Goal: Task Accomplishment & Management: Manage account settings

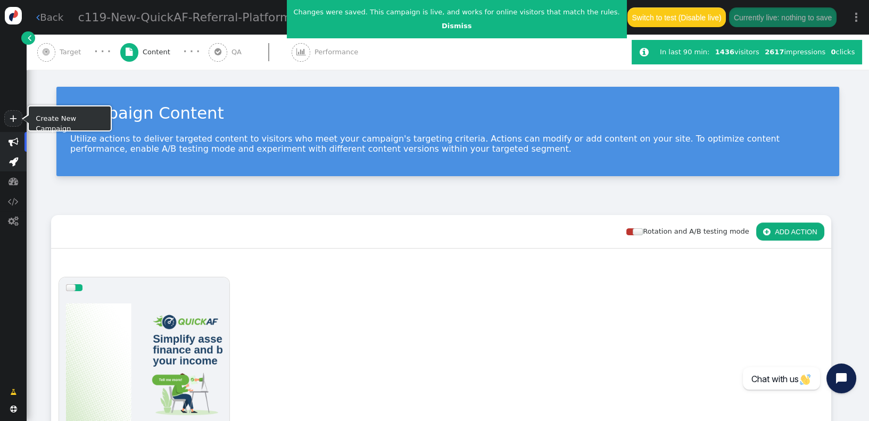
scroll to position [254, 0]
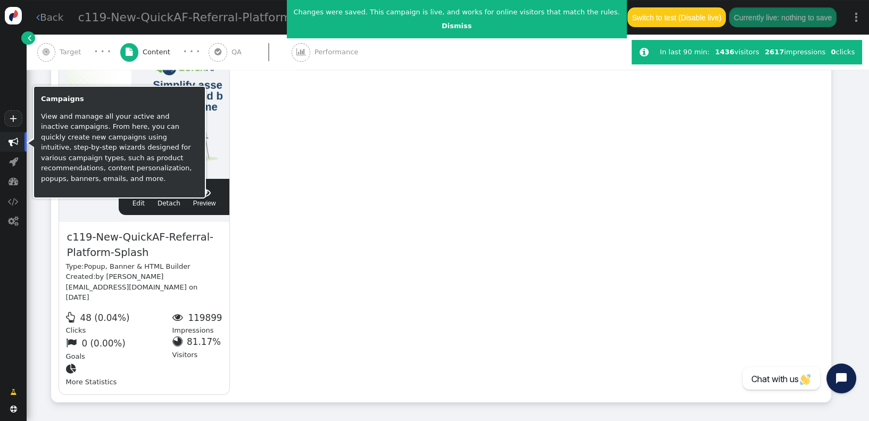
click at [10, 143] on span "" at bounding box center [14, 142] width 10 height 10
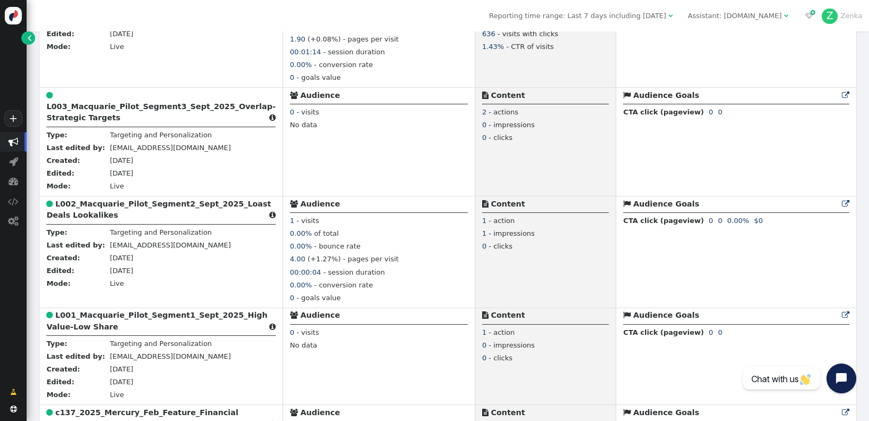
scroll to position [477, 0]
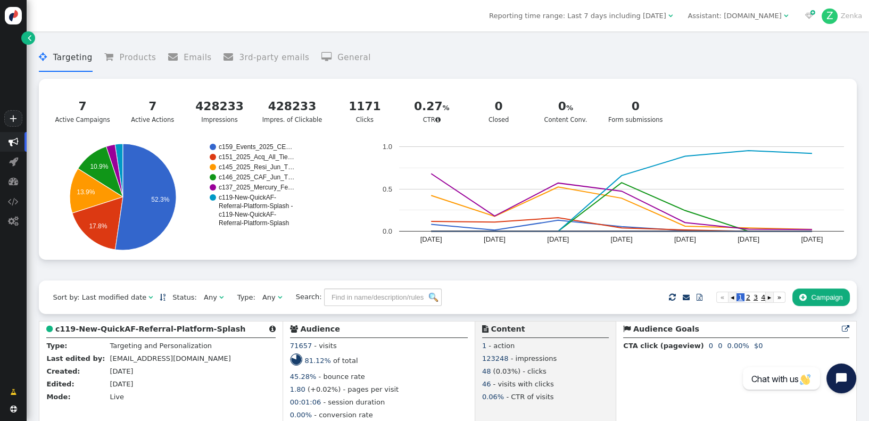
click at [204, 303] on div "Any" at bounding box center [210, 297] width 13 height 11
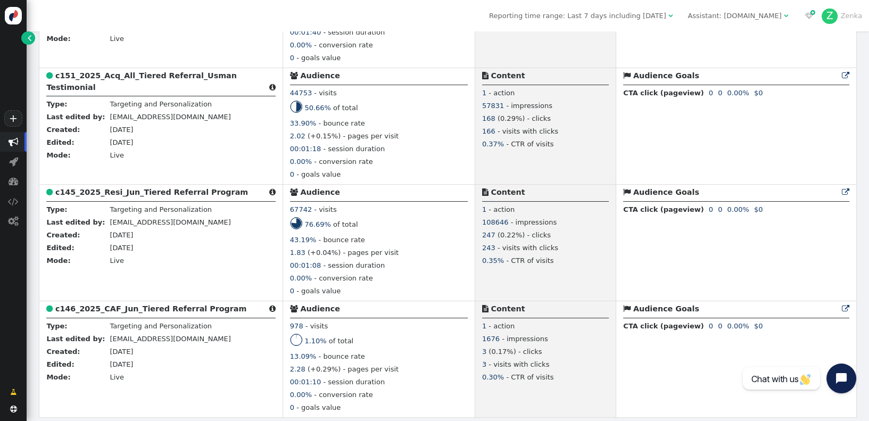
scroll to position [924, 0]
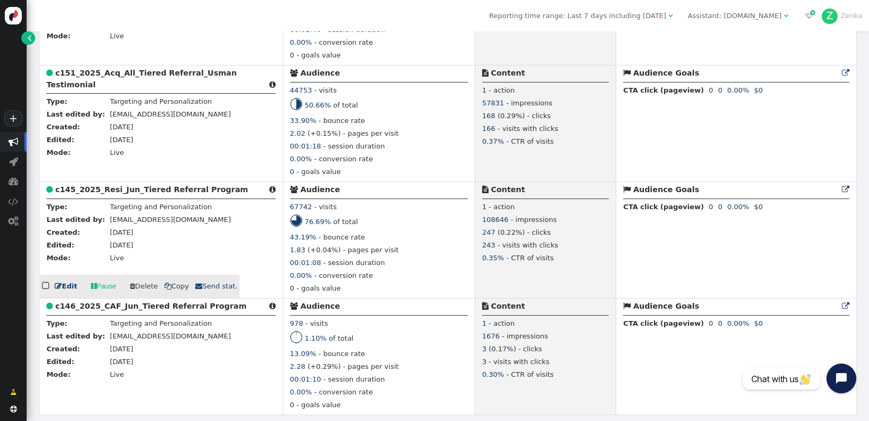
click at [112, 189] on b "c145_2025_Resi_Jun_Tiered Referral Program" at bounding box center [151, 189] width 193 height 9
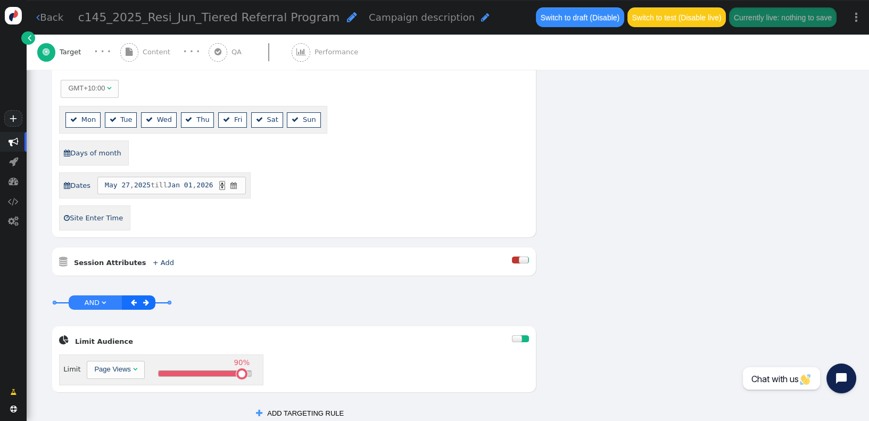
scroll to position [576, 0]
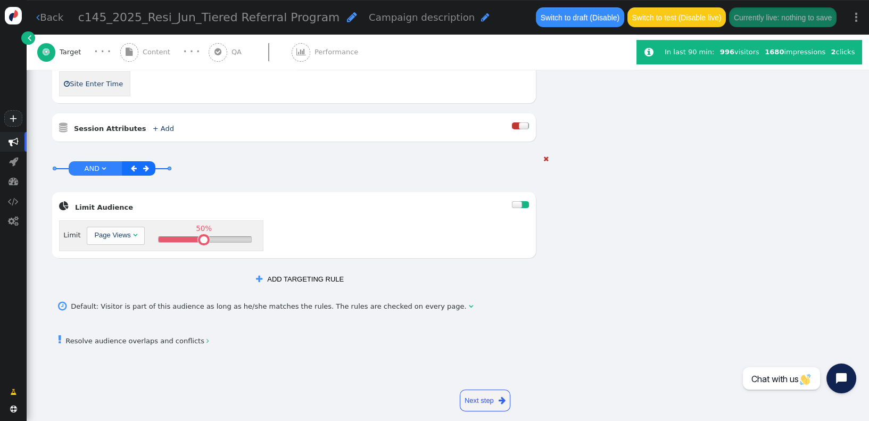
drag, startPoint x: 235, startPoint y: 230, endPoint x: 196, endPoint y: 230, distance: 38.9
click at [198, 234] on div "50%" at bounding box center [203, 239] width 11 height 11
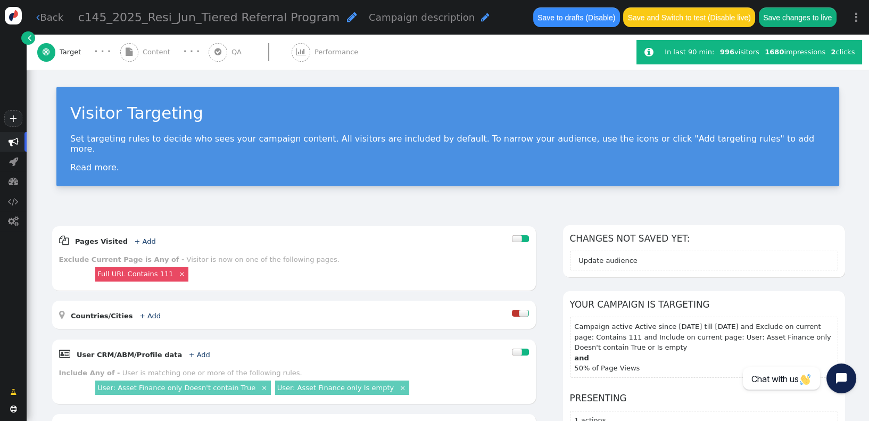
click at [156, 54] on span "Content" at bounding box center [159, 52] width 32 height 11
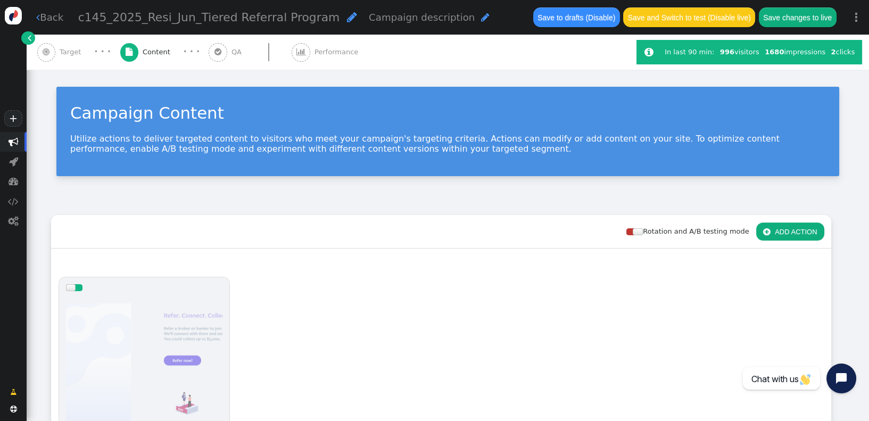
click at [135, 331] on div at bounding box center [144, 362] width 156 height 128
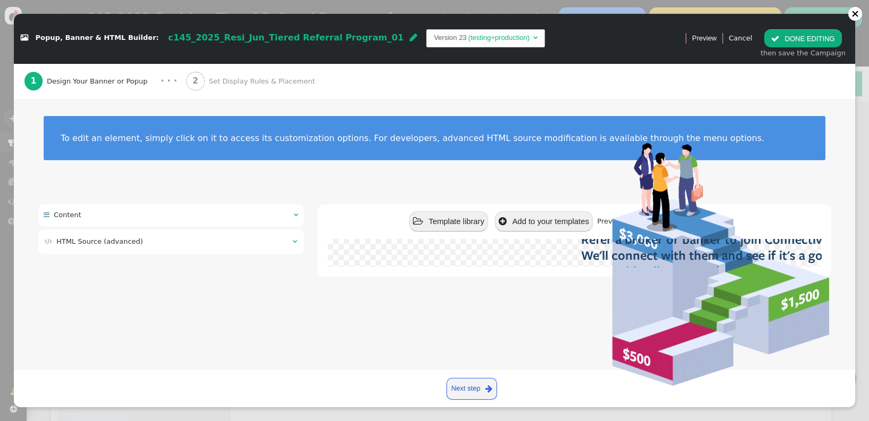
click at [252, 84] on span "Set Display Rules & Placement" at bounding box center [264, 81] width 110 height 11
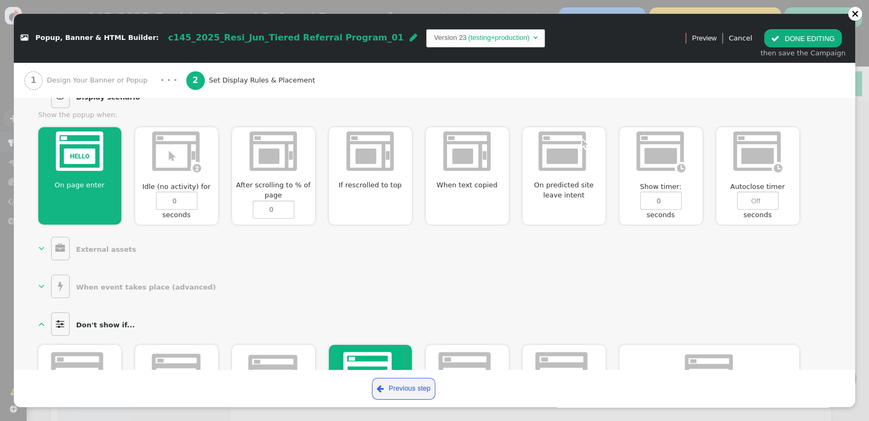
scroll to position [4, 0]
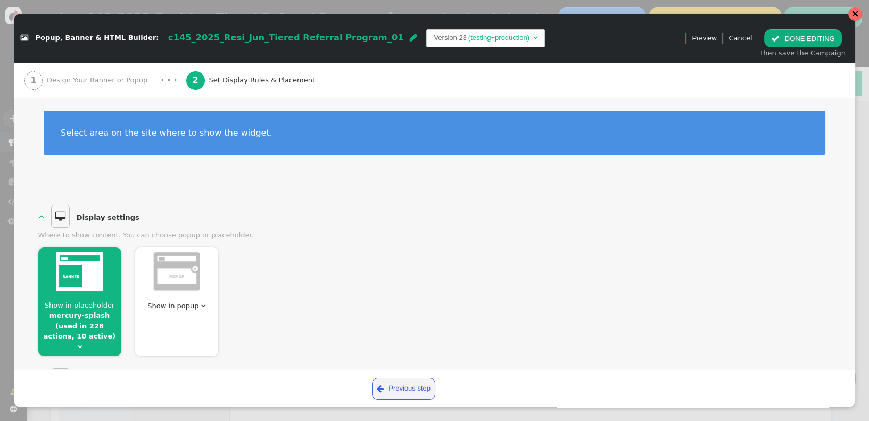
click at [854, 13] on div at bounding box center [855, 13] width 7 height 7
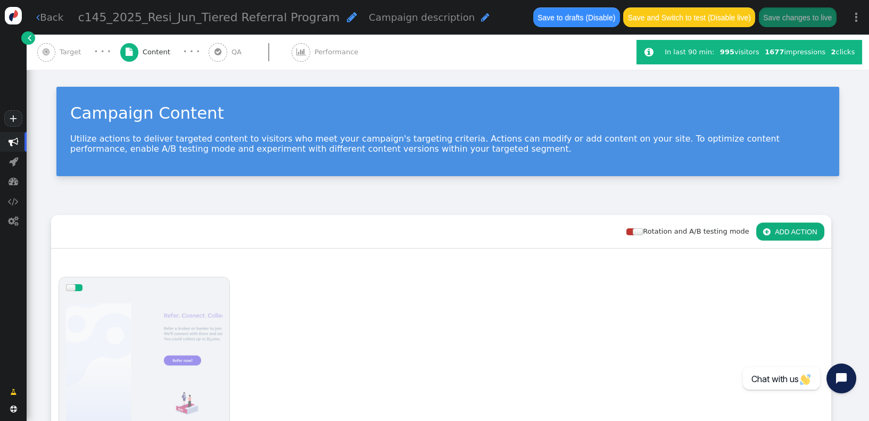
click at [69, 52] on span "Target" at bounding box center [73, 52] width 26 height 11
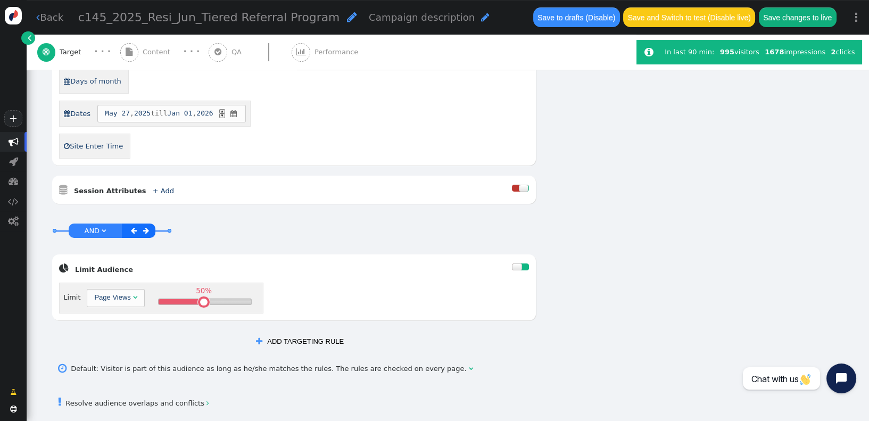
scroll to position [522, 0]
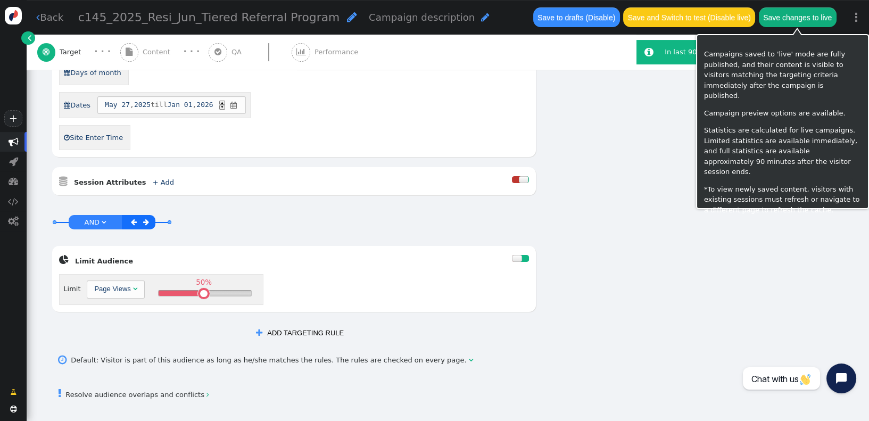
click at [787, 20] on button "Save changes to live" at bounding box center [798, 16] width 78 height 19
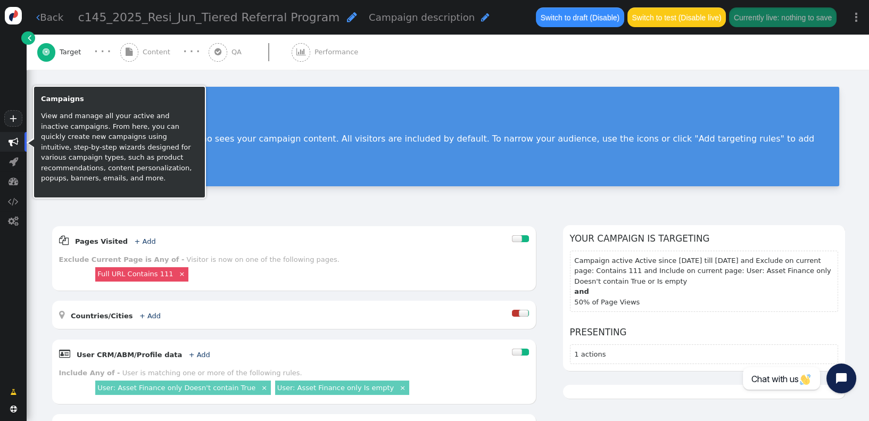
click at [7, 144] on span "" at bounding box center [13, 142] width 27 height 20
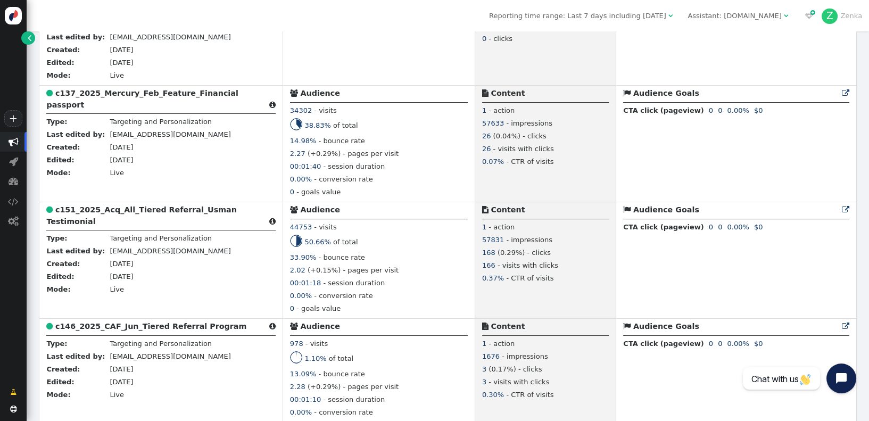
scroll to position [924, 0]
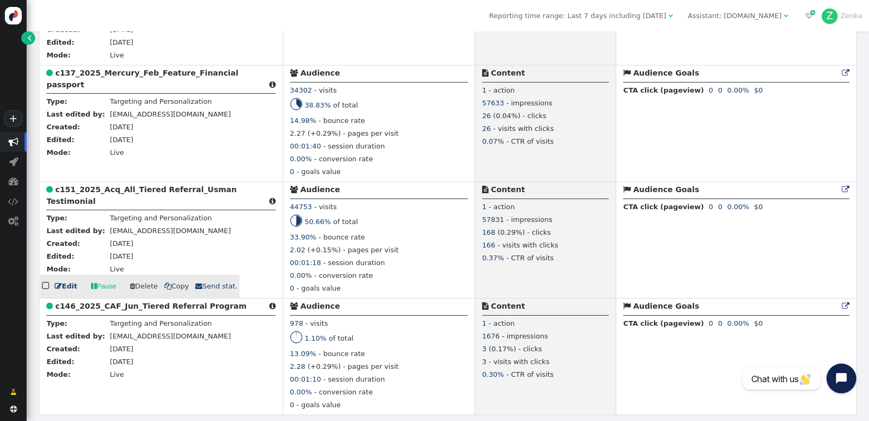
click at [147, 188] on b "c151_2025_Acq_All_Tiered Referral_Usman Testimonial" at bounding box center [141, 195] width 190 height 20
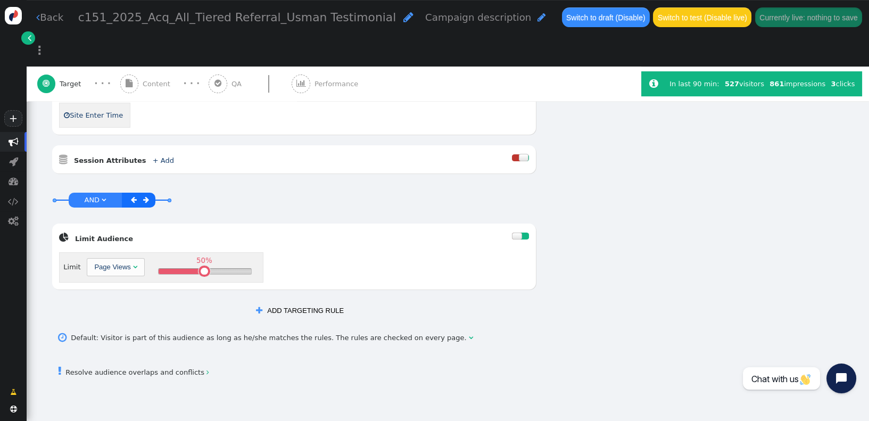
scroll to position [208, 0]
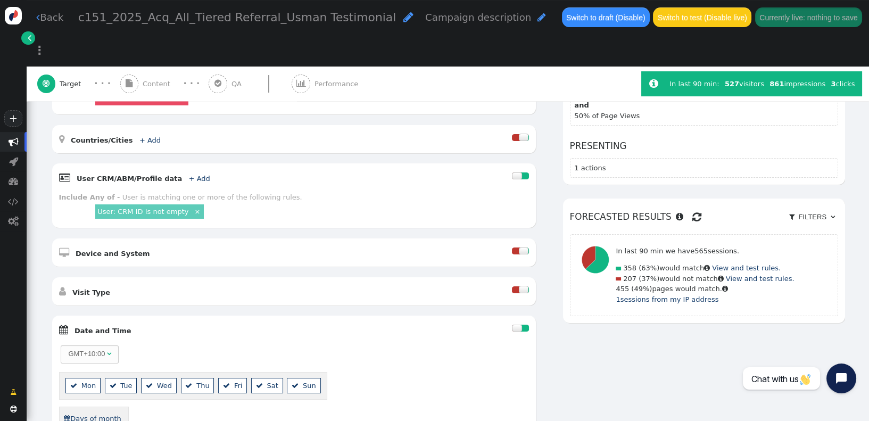
click at [150, 79] on span "Content" at bounding box center [159, 84] width 32 height 11
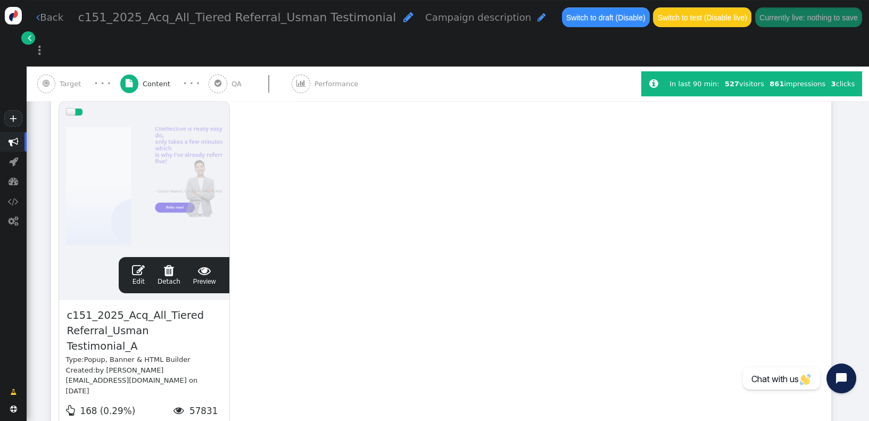
click at [141, 264] on span "" at bounding box center [138, 270] width 13 height 13
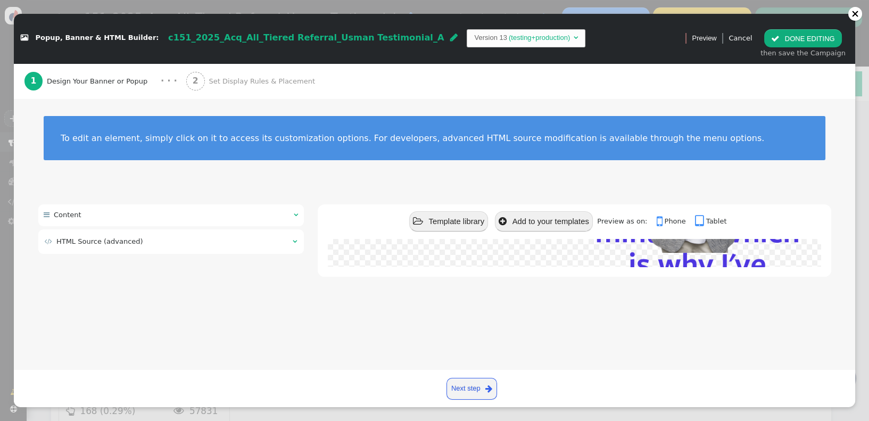
click at [209, 85] on span "Set Display Rules & Placement" at bounding box center [264, 81] width 110 height 11
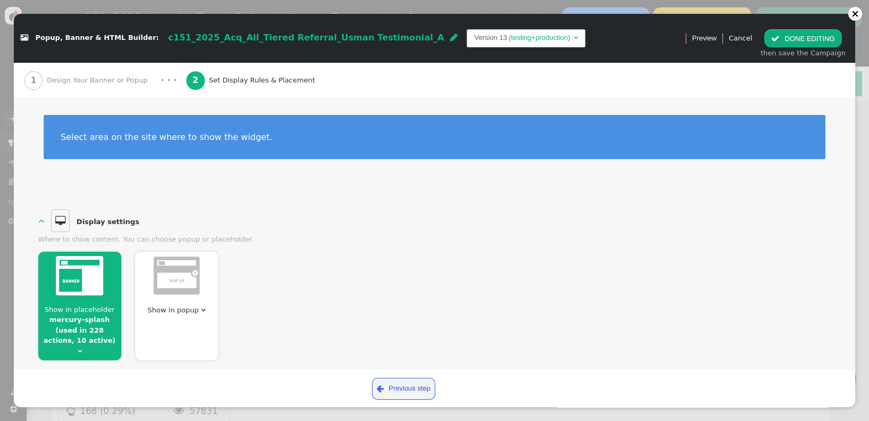
scroll to position [575, 0]
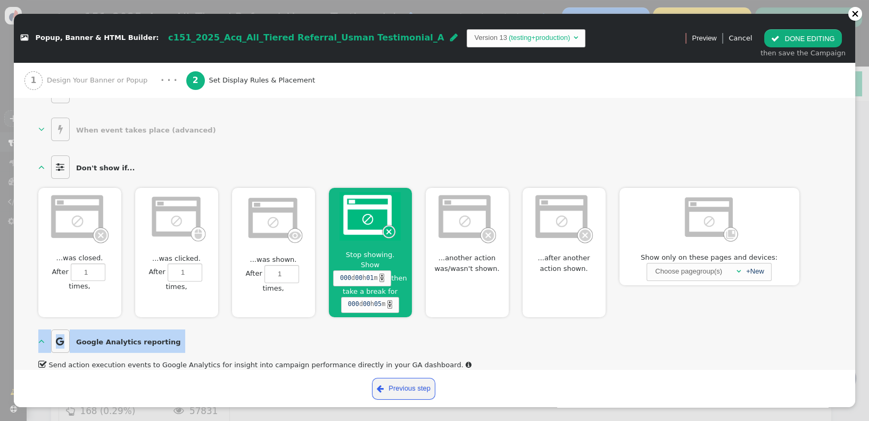
drag, startPoint x: 857, startPoint y: 339, endPoint x: 846, endPoint y: 237, distance: 101.8
click at [846, 237] on div " Popup, Banner & HTML Builder: c151_2025_Acq_All_Tiered Referral_Usman Testimo…" at bounding box center [434, 210] width 869 height 421
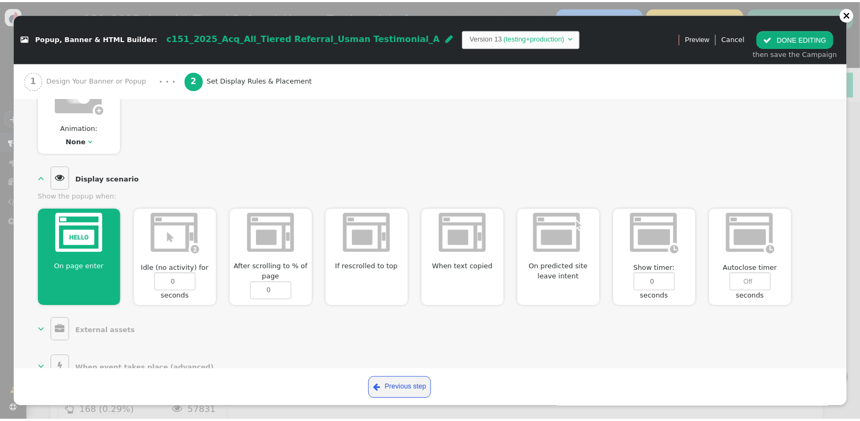
scroll to position [98, 0]
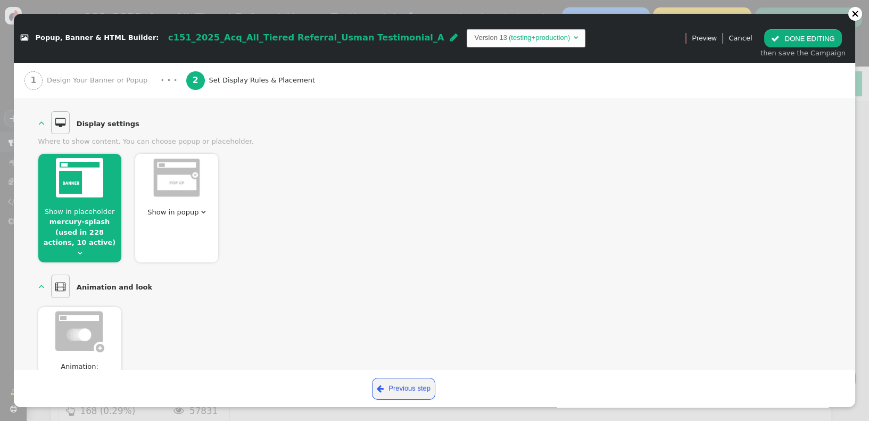
click at [96, 242] on span "Show in placeholder mercury-splash (used in 228 actions, 10 active) " at bounding box center [79, 233] width 83 height 52
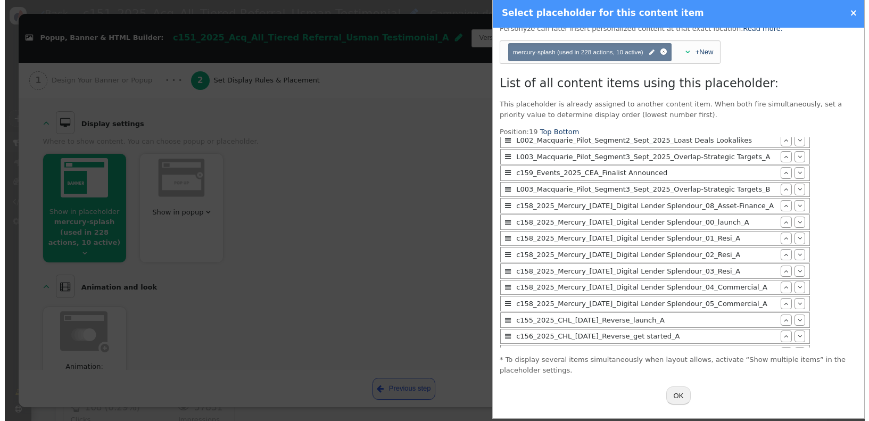
scroll to position [0, 0]
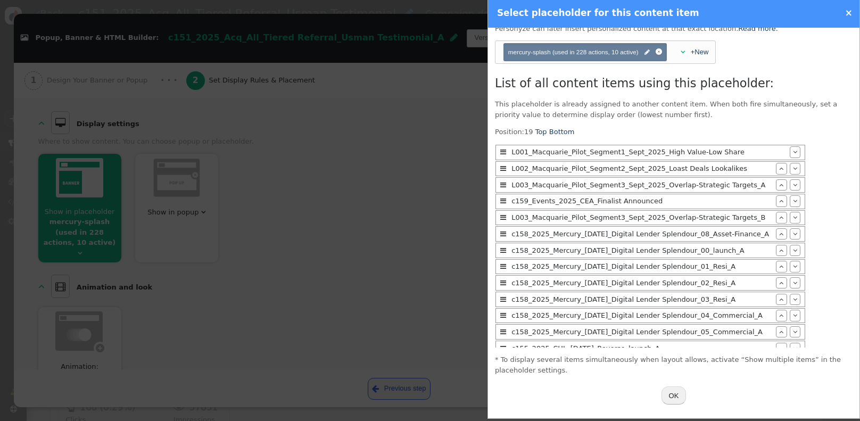
click at [851, 9] on link "×" at bounding box center [848, 12] width 7 height 11
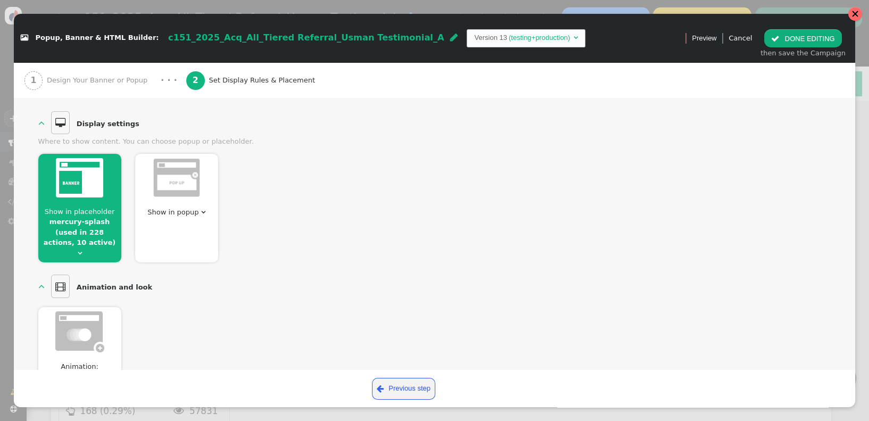
click at [854, 12] on div at bounding box center [855, 13] width 7 height 7
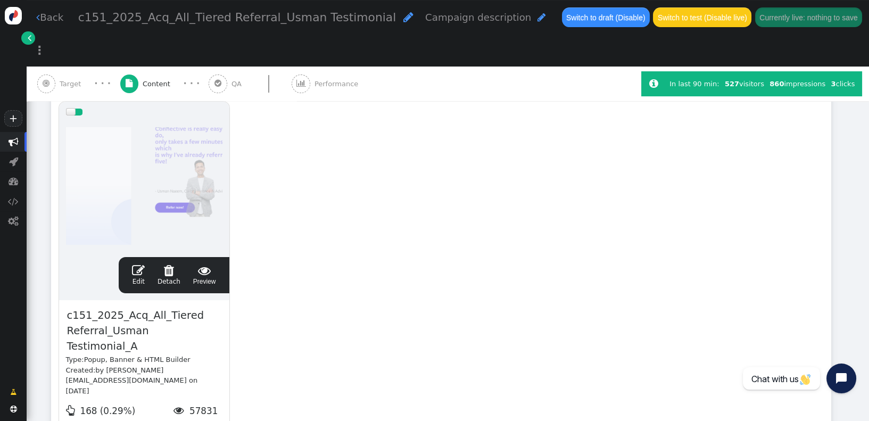
click at [52, 19] on link " Back" at bounding box center [49, 17] width 27 height 14
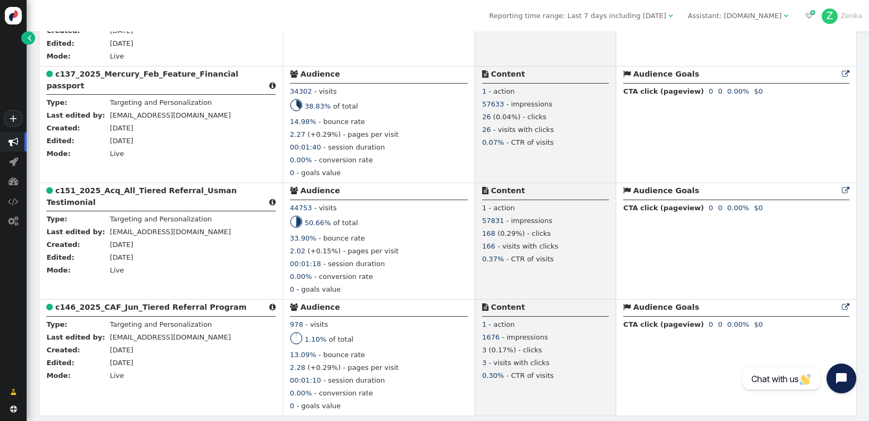
scroll to position [924, 0]
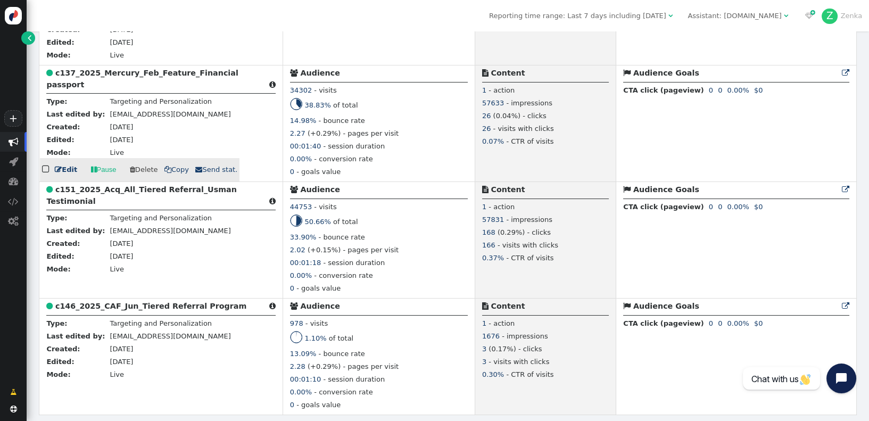
click at [171, 75] on b "c137_2025_Mercury_Feb_Feature_Financial passport" at bounding box center [142, 79] width 192 height 20
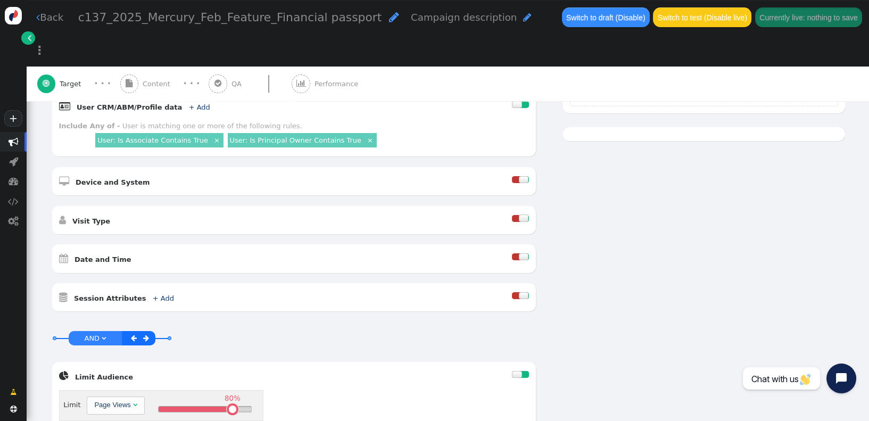
scroll to position [376, 0]
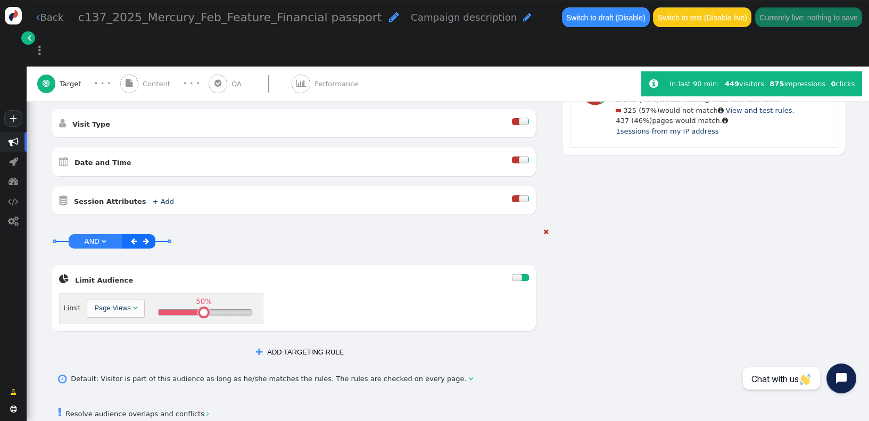
drag, startPoint x: 226, startPoint y: 269, endPoint x: 197, endPoint y: 274, distance: 29.1
click at [200, 309] on table at bounding box center [203, 312] width 7 height 7
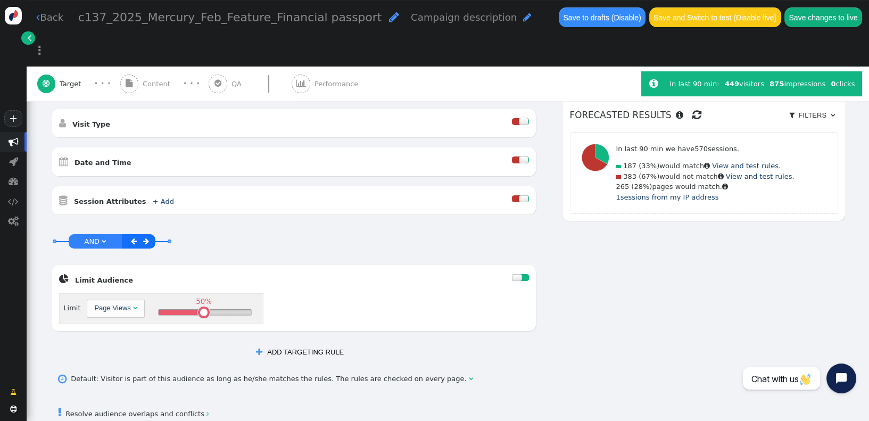
click at [185, 410] on link " Resolve audience overlaps and conflicts " at bounding box center [133, 414] width 151 height 8
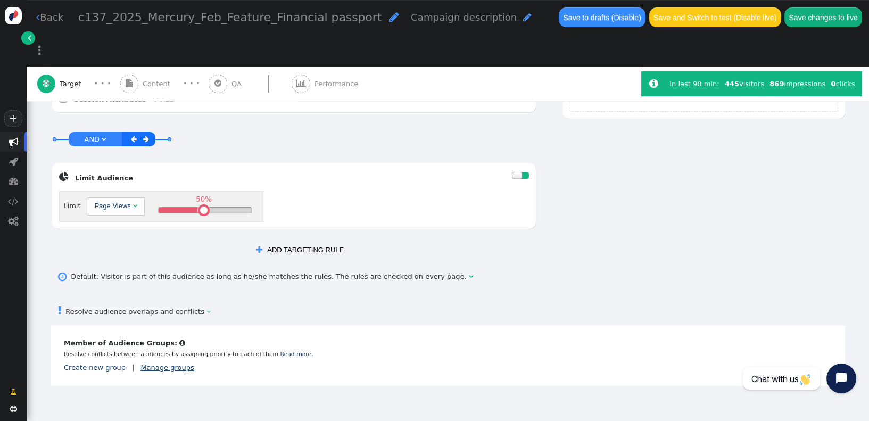
click at [174, 364] on link "Manage groups" at bounding box center [167, 368] width 53 height 8
click at [325, 325] on div " Cancellable audience  Member of Audience Groups:  Resolve conflicts between…" at bounding box center [448, 355] width 794 height 61
click at [102, 364] on link "Create new group" at bounding box center [95, 368] width 62 height 8
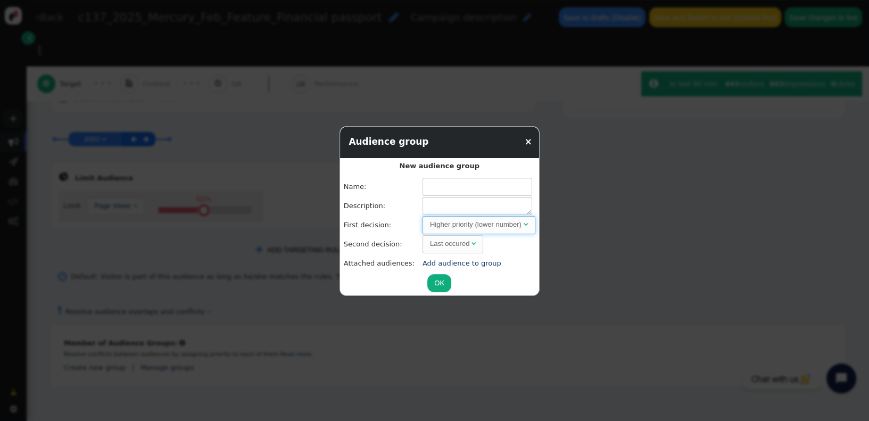
click at [495, 230] on span "Higher priority (lower number) " at bounding box center [479, 225] width 113 height 18
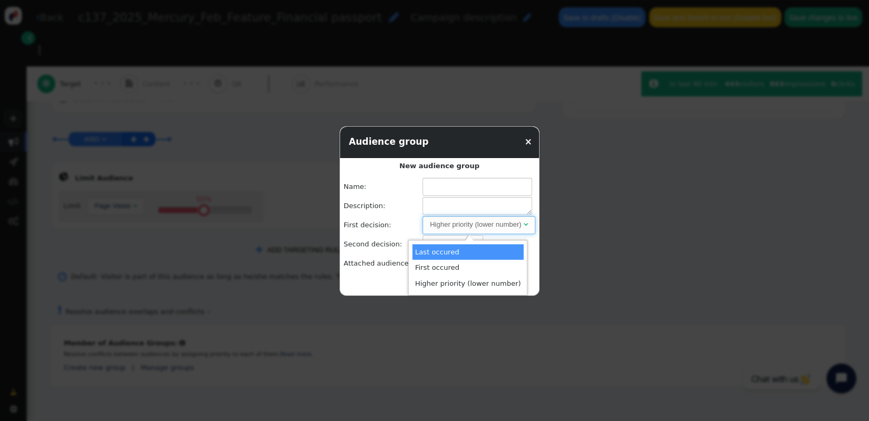
click at [383, 199] on td "Description:" at bounding box center [383, 206] width 78 height 19
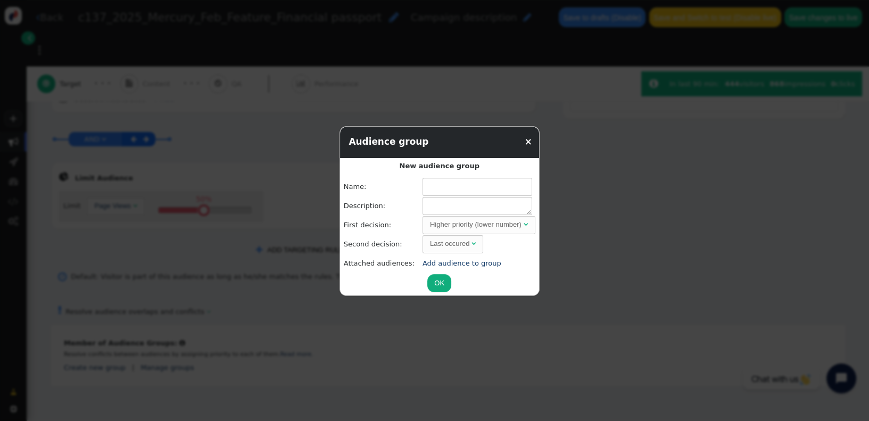
click at [514, 144] on div "×" at bounding box center [489, 141] width 102 height 13
click at [525, 142] on link "×" at bounding box center [528, 141] width 7 height 11
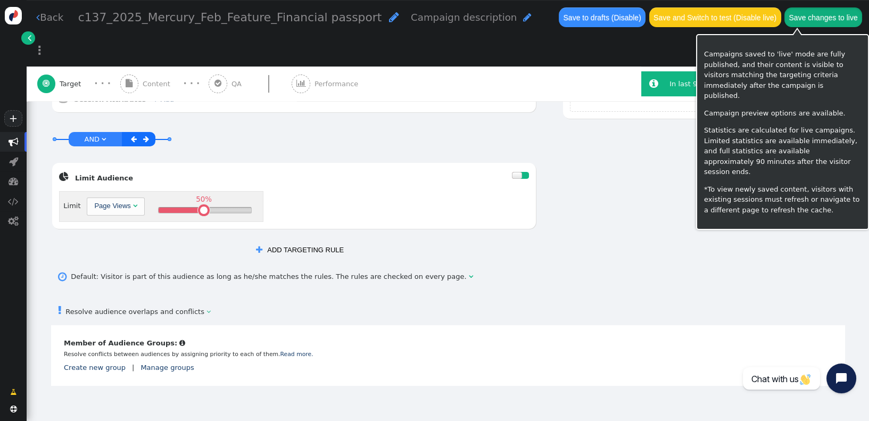
click at [812, 15] on button "Save changes to live" at bounding box center [824, 16] width 78 height 19
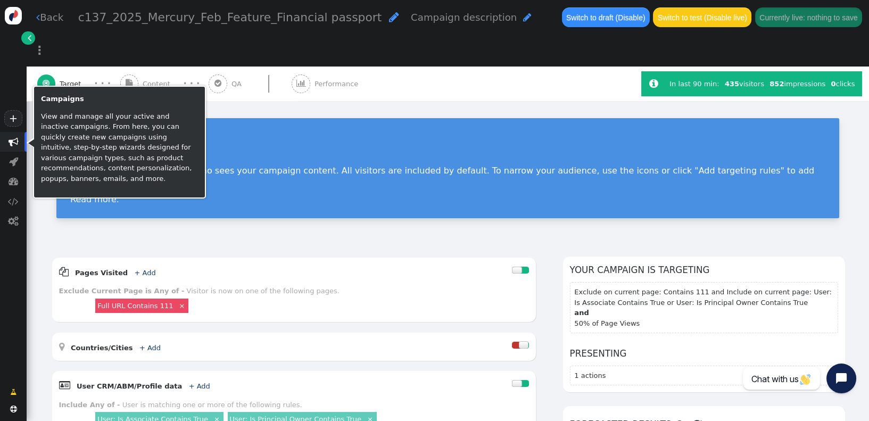
click at [16, 143] on span "" at bounding box center [14, 142] width 10 height 10
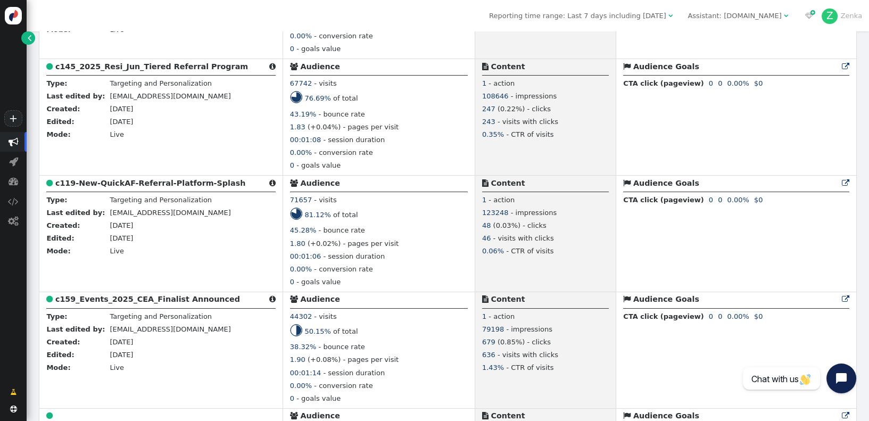
scroll to position [455, 0]
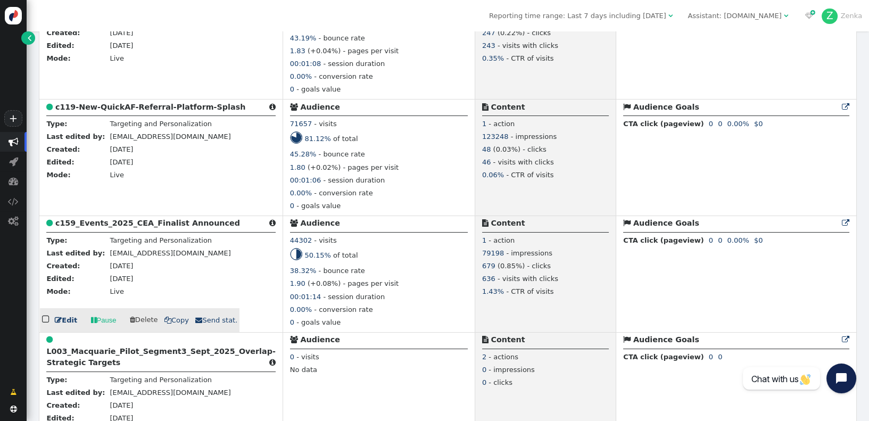
click at [163, 227] on b "c159_Events_2025_CEA_Finalist Announced" at bounding box center [147, 223] width 185 height 9
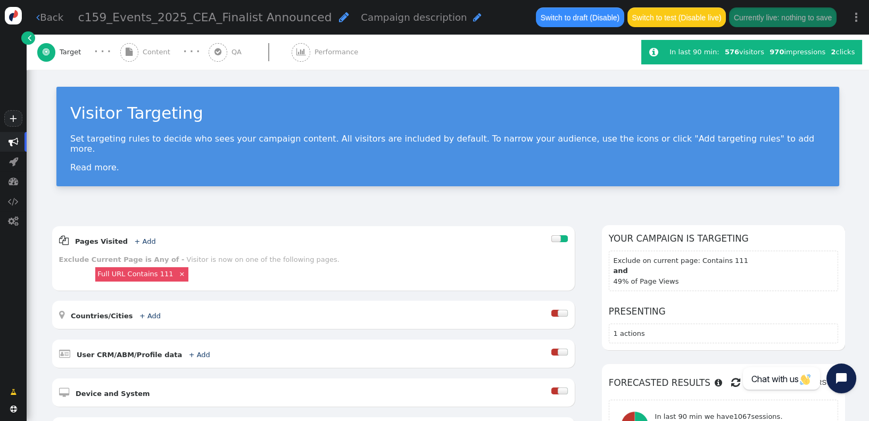
scroll to position [12, 0]
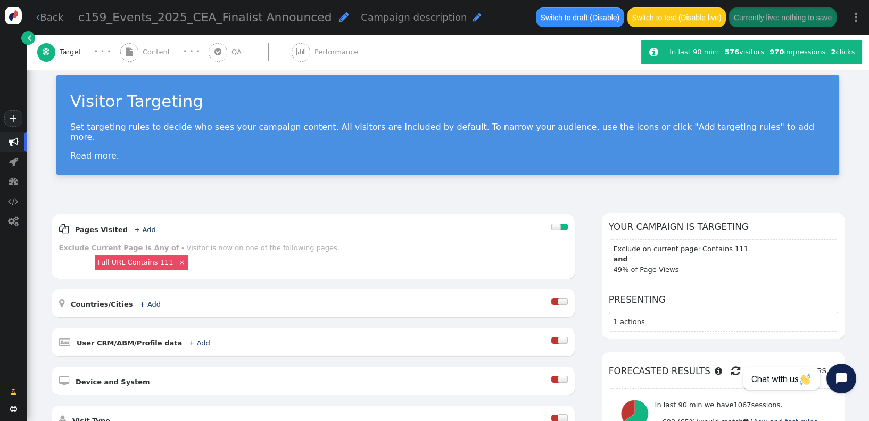
click at [137, 50] on span "" at bounding box center [129, 52] width 19 height 19
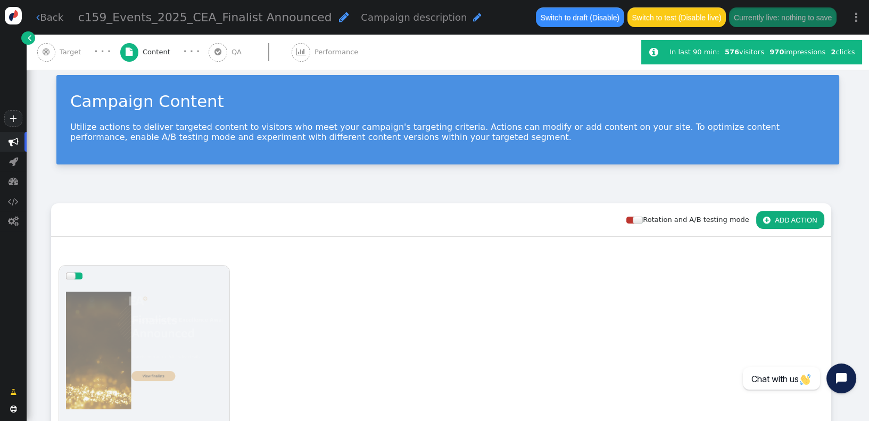
click at [128, 325] on div at bounding box center [144, 350] width 156 height 128
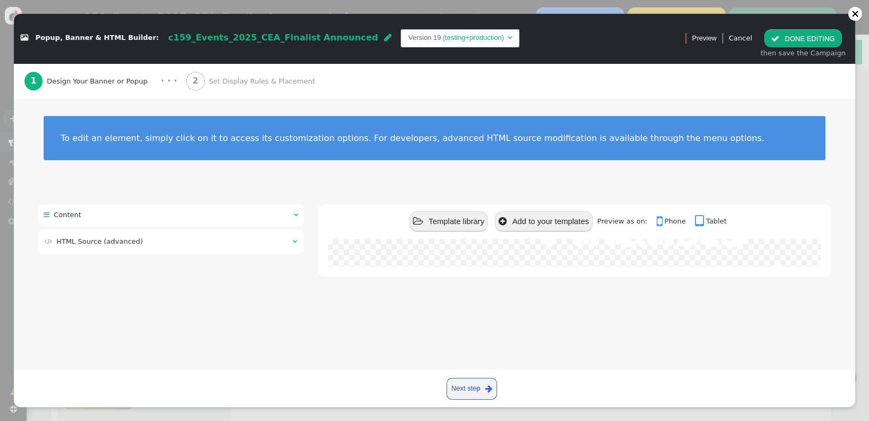
click at [261, 83] on span "Set Display Rules & Placement" at bounding box center [264, 81] width 110 height 11
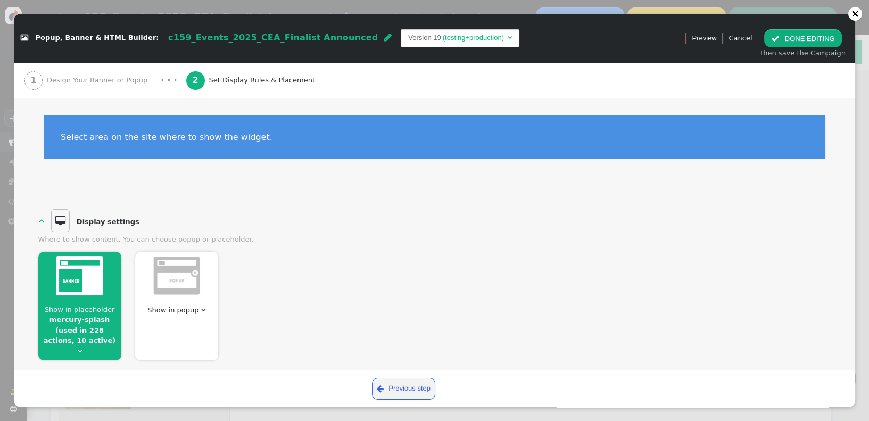
scroll to position [456, 0]
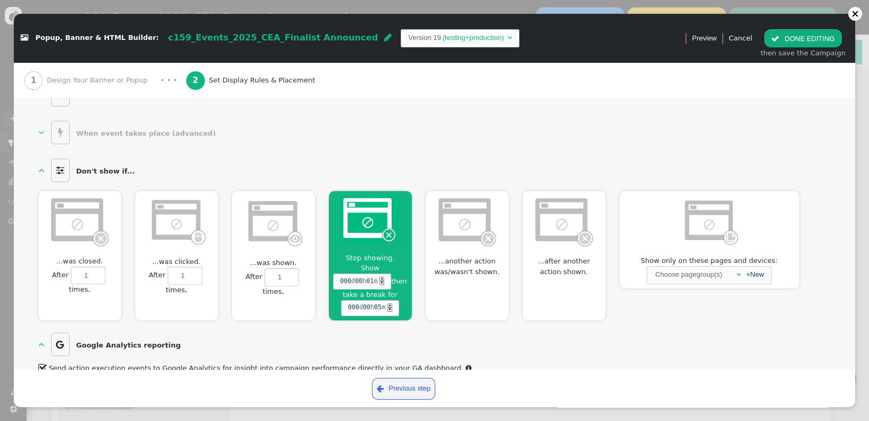
click at [353, 225] on img at bounding box center [370, 219] width 61 height 48
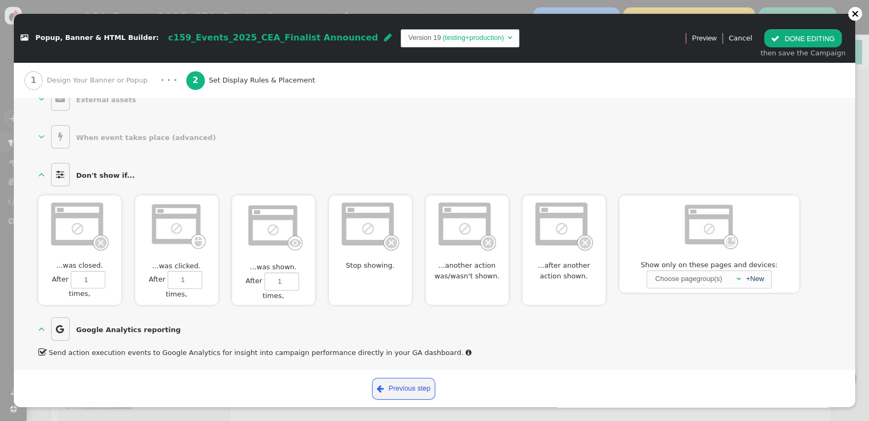
scroll to position [555, 0]
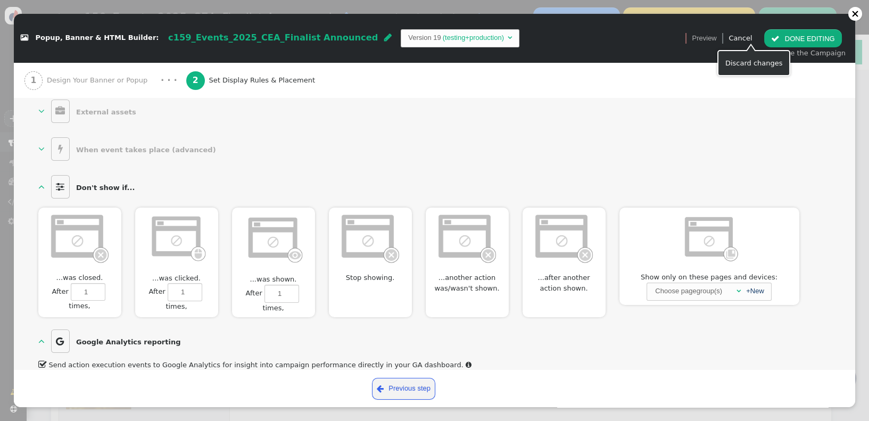
click at [751, 42] on link "Cancel" at bounding box center [740, 38] width 23 height 8
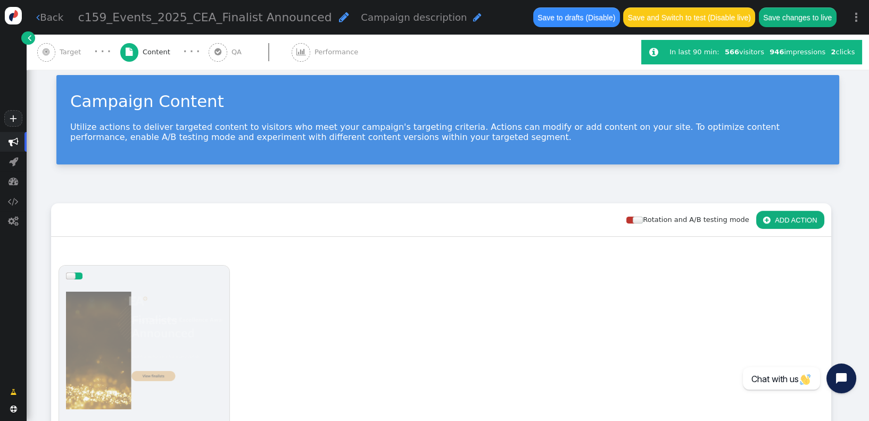
click at [50, 17] on link " Back" at bounding box center [49, 17] width 27 height 14
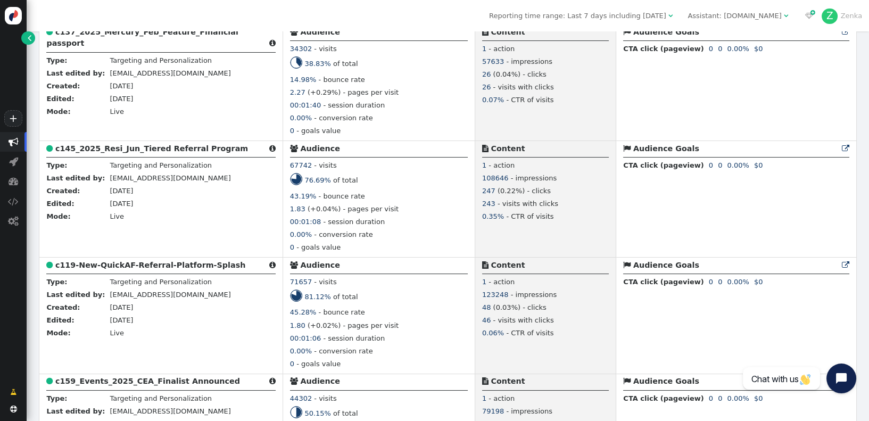
scroll to position [289, 0]
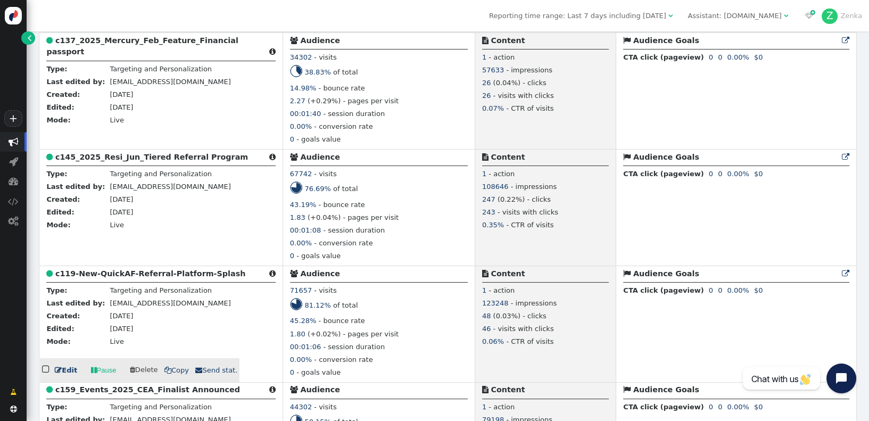
click at [154, 274] on b "c119-New-QuickAF-Referral-Platform-Splash" at bounding box center [150, 273] width 190 height 9
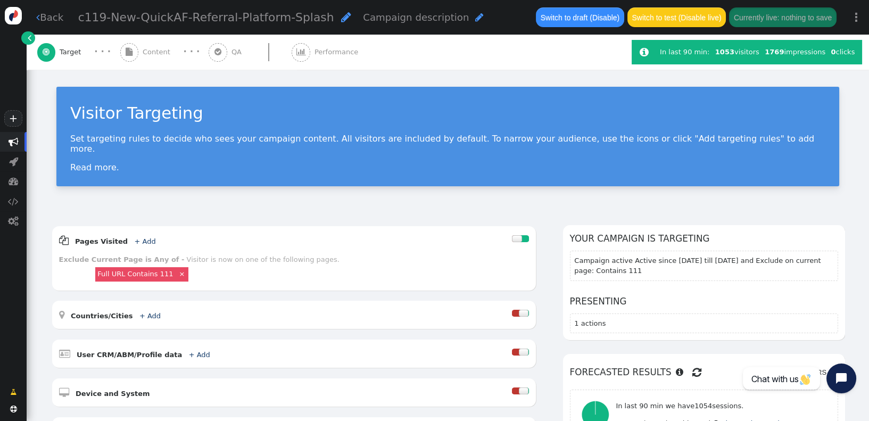
click at [147, 59] on div " Content" at bounding box center [147, 52] width 54 height 35
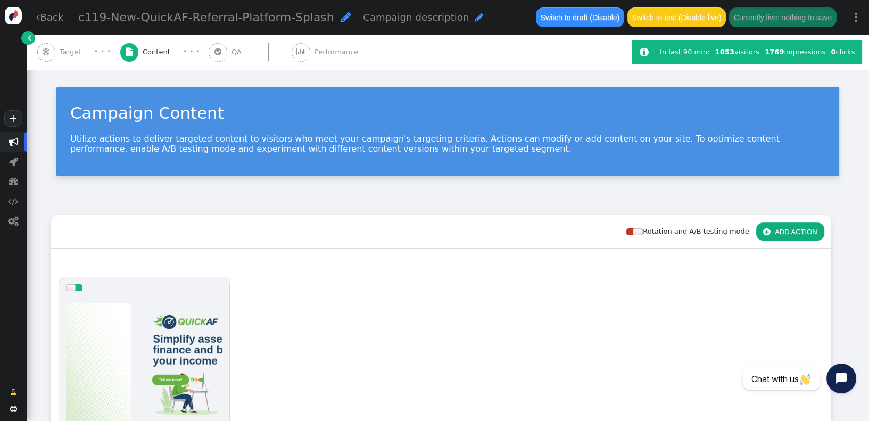
click at [142, 367] on div at bounding box center [144, 362] width 156 height 128
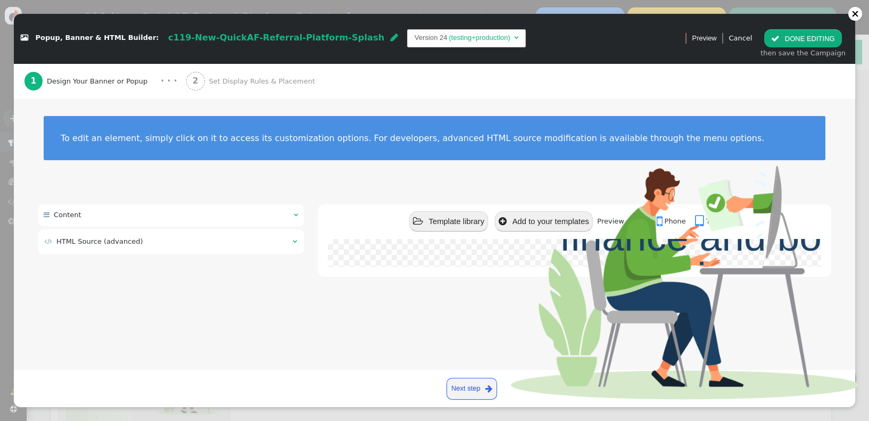
click at [213, 83] on span "Set Display Rules & Placement" at bounding box center [264, 81] width 110 height 11
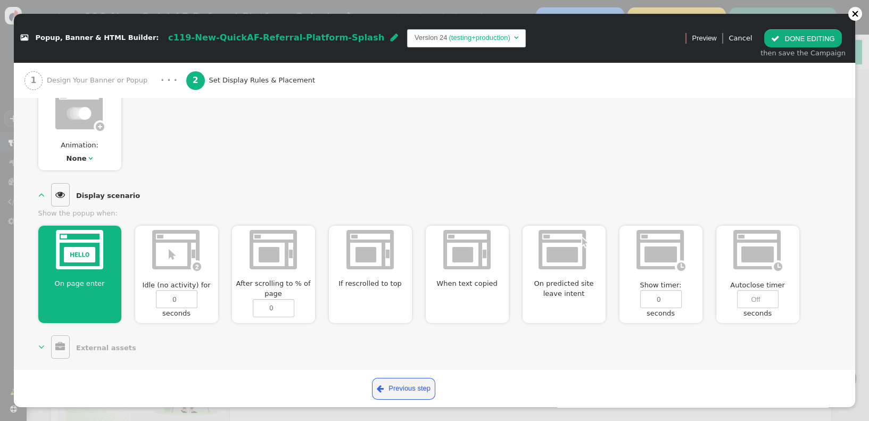
scroll to position [497, 0]
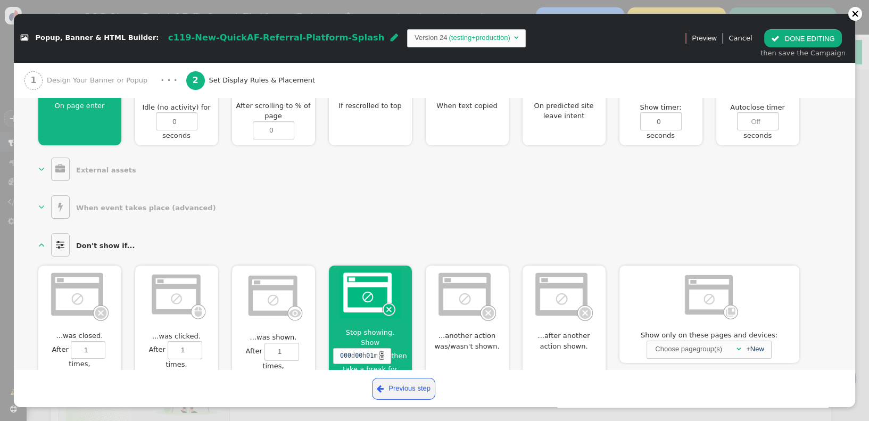
click at [345, 310] on div at bounding box center [370, 296] width 83 height 60
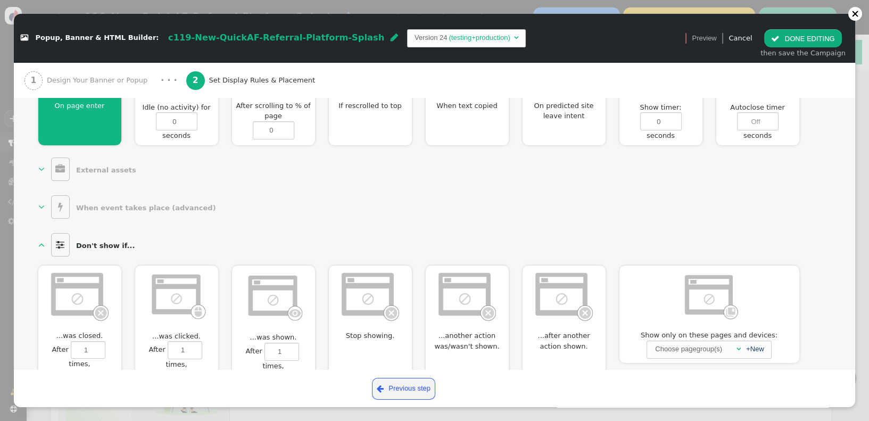
click at [821, 37] on button " DONE EDITING" at bounding box center [802, 38] width 77 height 18
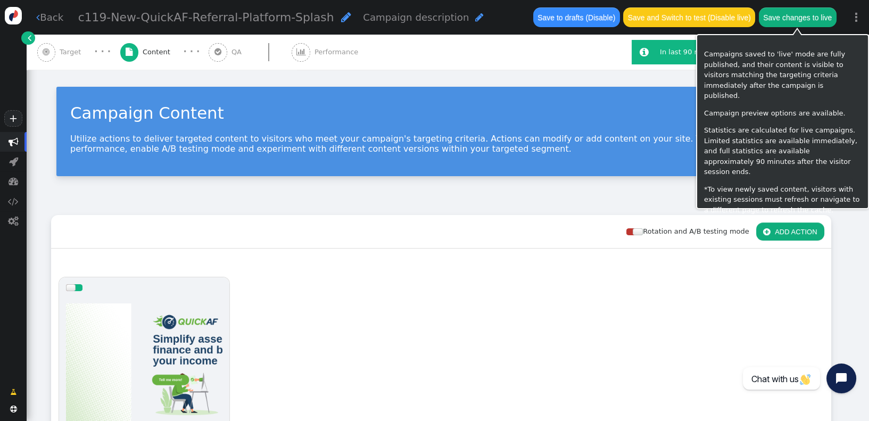
click at [797, 17] on button "Save changes to live" at bounding box center [798, 16] width 78 height 19
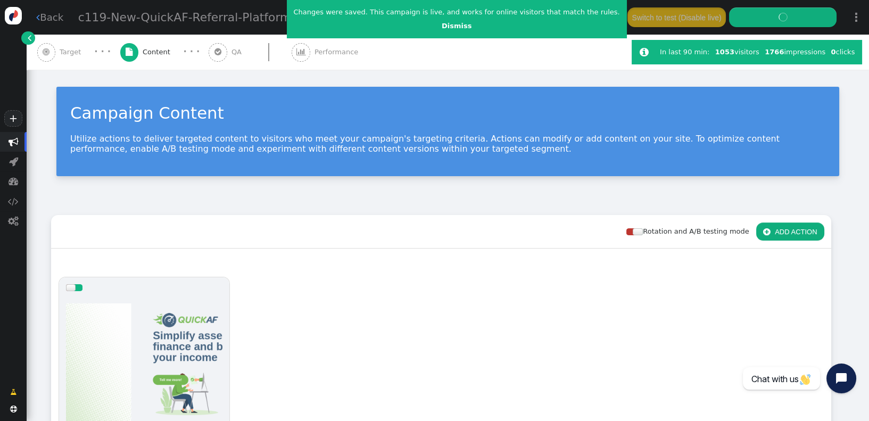
click at [37, 19] on span "" at bounding box center [38, 17] width 4 height 10
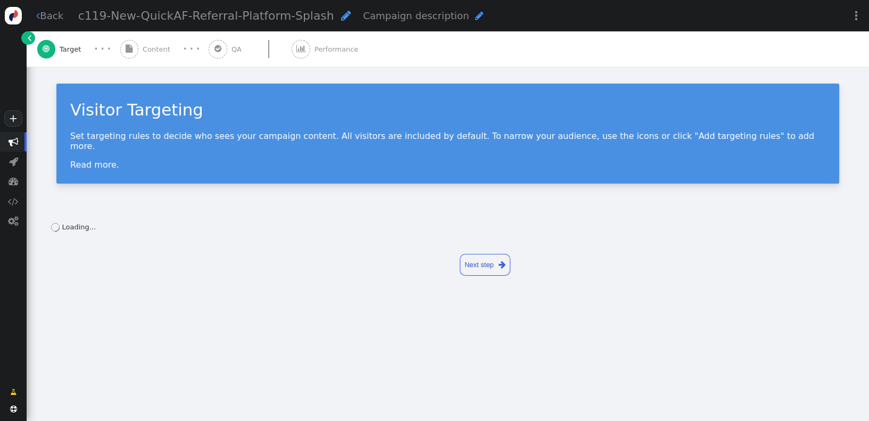
click at [45, 16] on link " Back" at bounding box center [49, 16] width 27 height 14
